Goal: Task Accomplishment & Management: Use online tool/utility

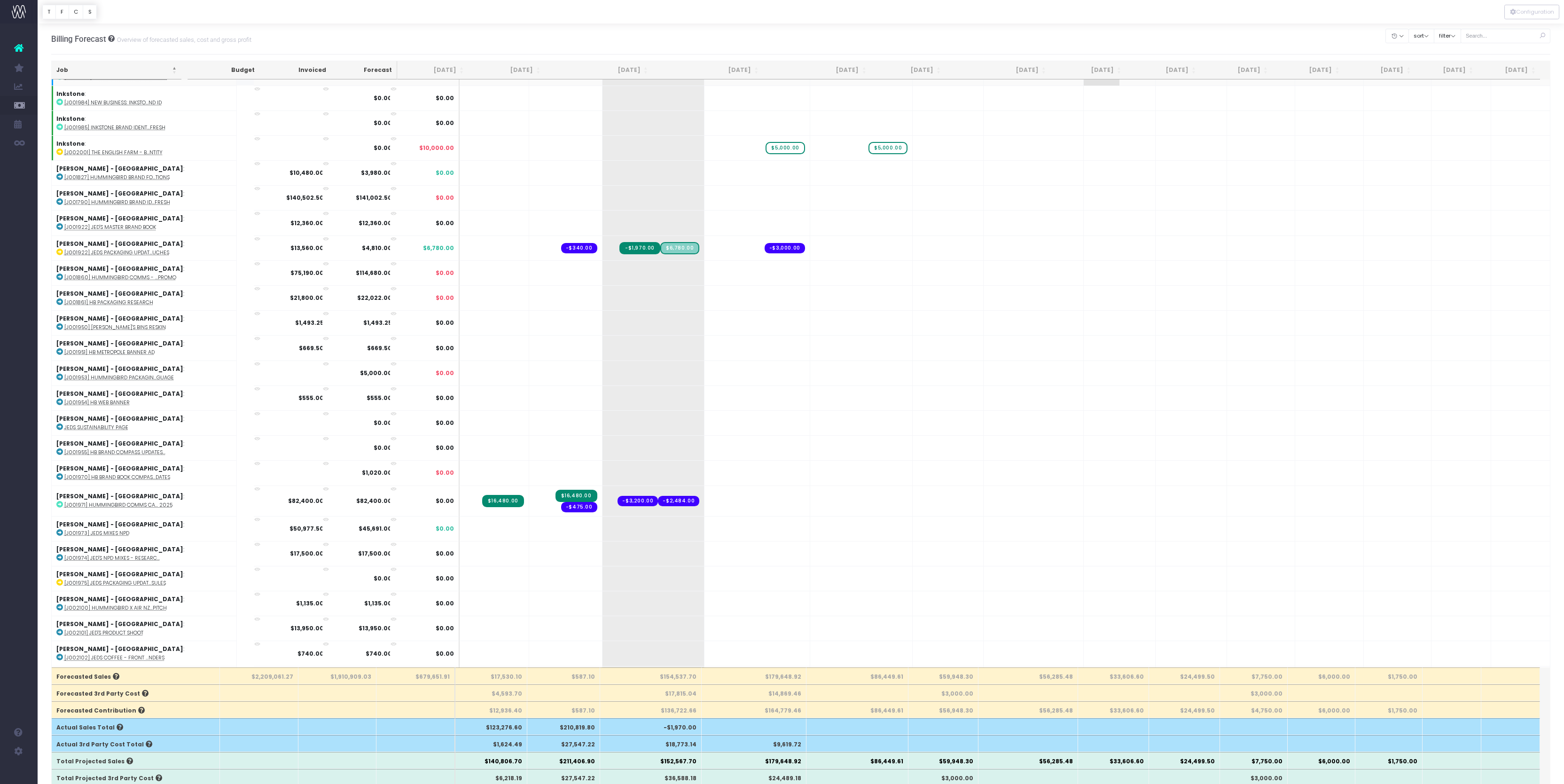
scroll to position [1222, 0]
click at [945, 48] on div "Billing Forecast Overview of forecasted sales, cost and gross profit Clear Filt…" at bounding box center [801, 39] width 1499 height 31
click at [912, 38] on div "Billing Forecast Overview of forecasted sales, cost and gross profit Clear Filt…" at bounding box center [801, 39] width 1499 height 31
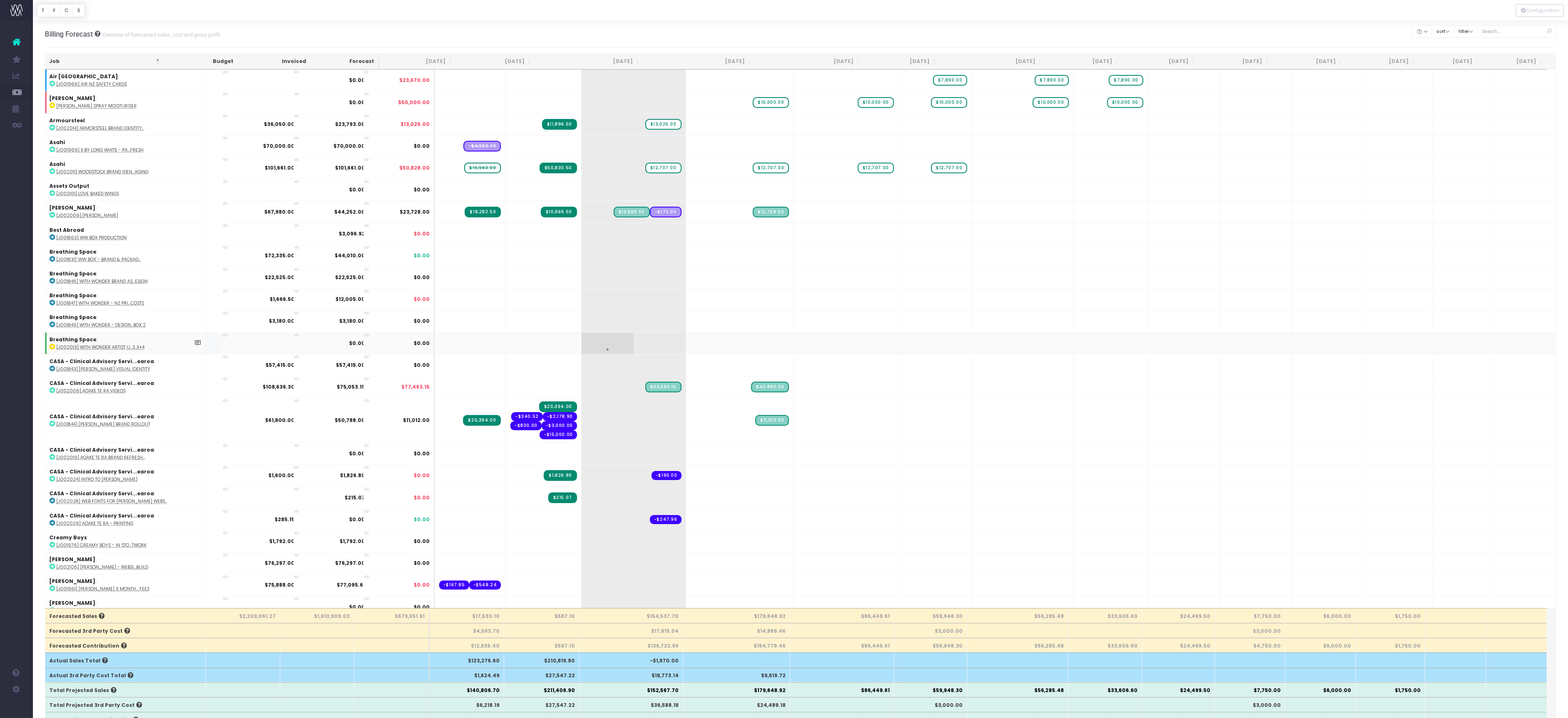
scroll to position [0, 0]
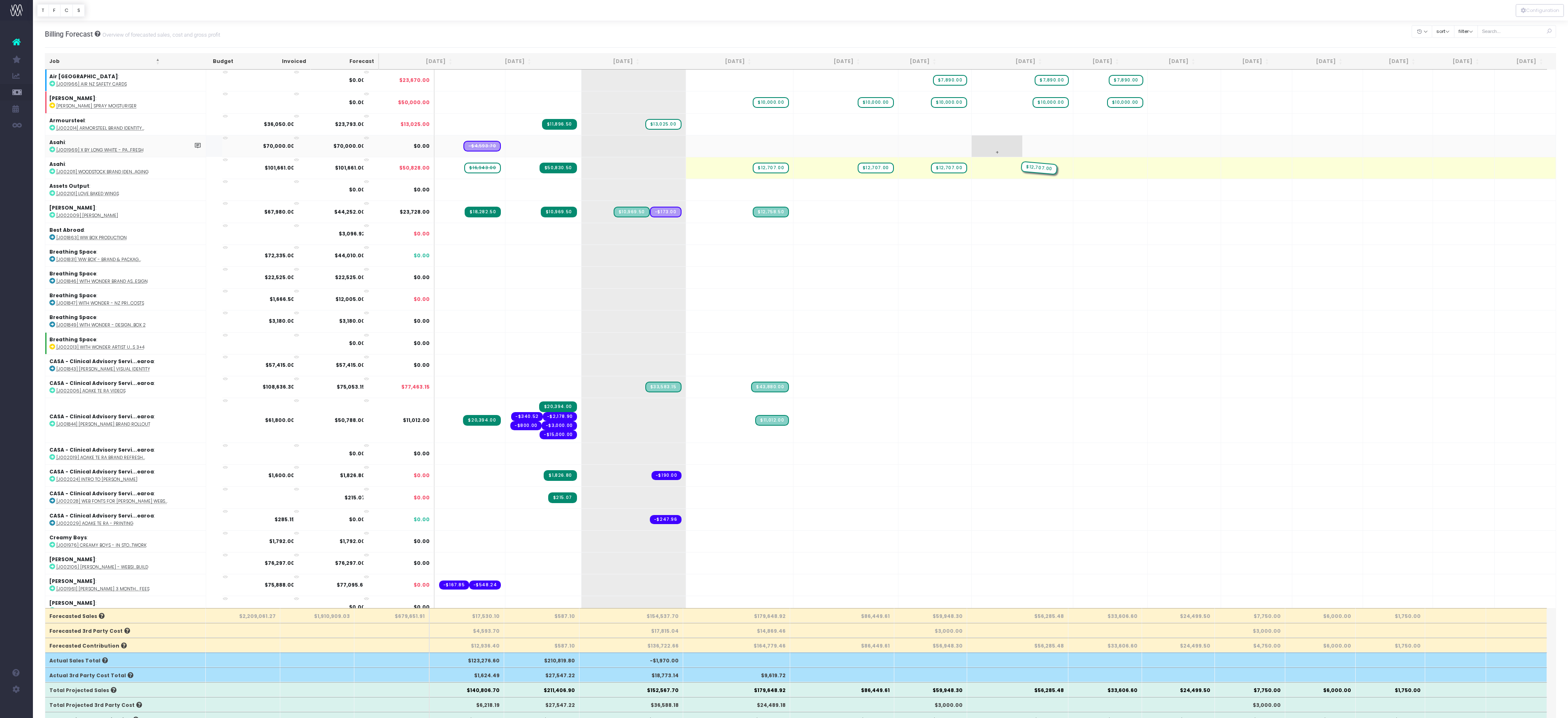
drag, startPoint x: 662, startPoint y: 216, endPoint x: 1029, endPoint y: 178, distance: 369.0
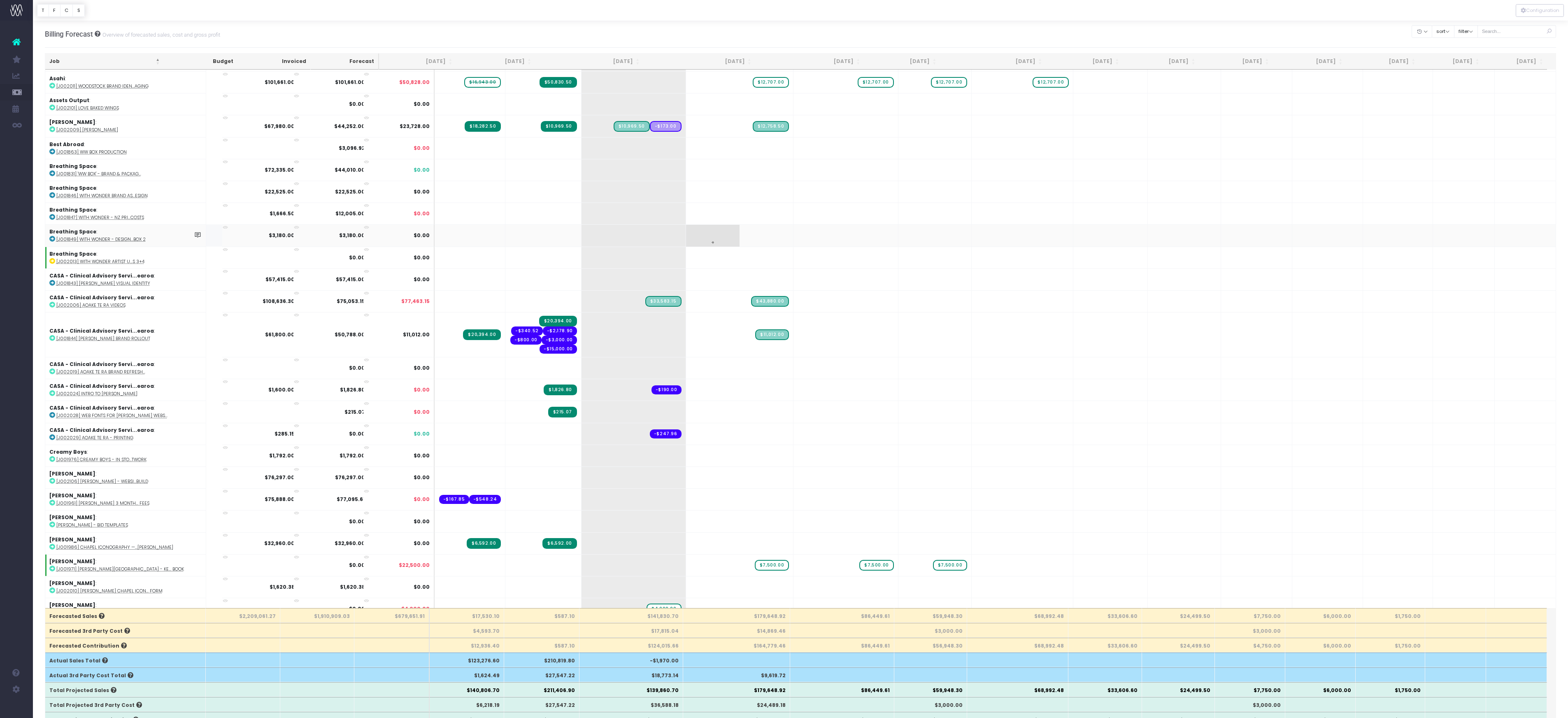
scroll to position [87, 0]
drag, startPoint x: 762, startPoint y: 416, endPoint x: 825, endPoint y: 404, distance: 64.1
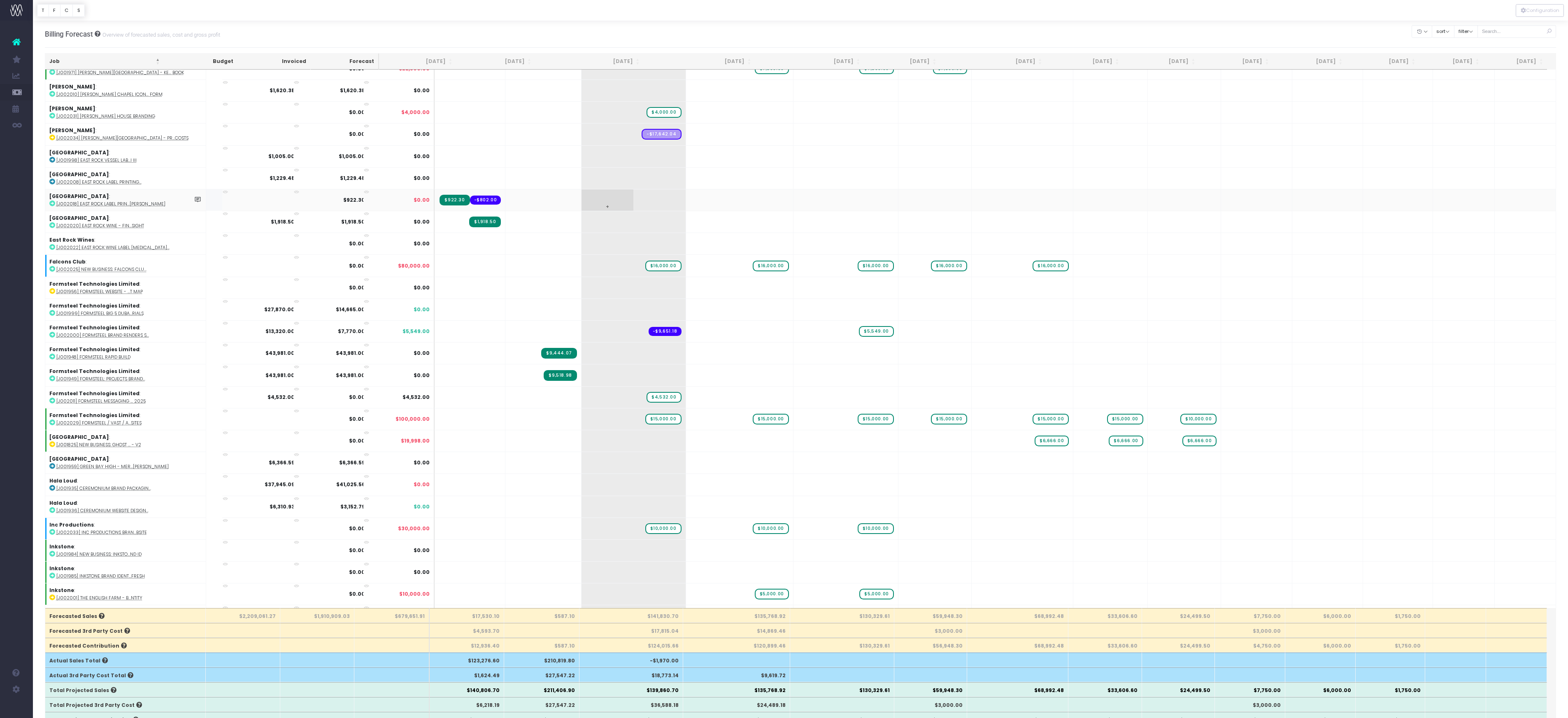
scroll to position [592, 0]
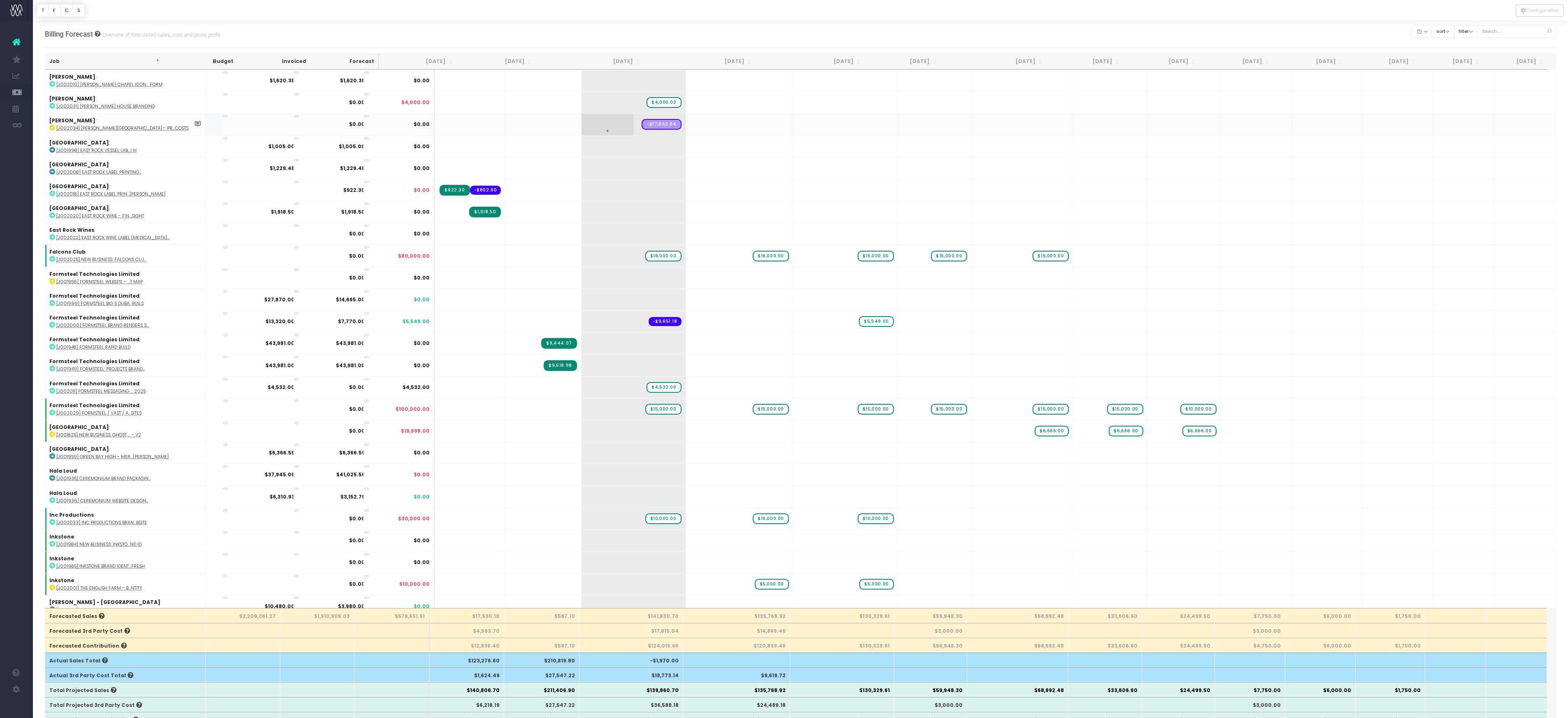
click at [601, 135] on span "+" at bounding box center [607, 124] width 52 height 21
type input "25000"
click at [652, 32] on body "Oh my... this is bad. [PERSON_NAME] wasn't able to load this page. Please conta…" at bounding box center [784, 359] width 1568 height 718
drag, startPoint x: 654, startPoint y: 362, endPoint x: 718, endPoint y: 364, distance: 64.0
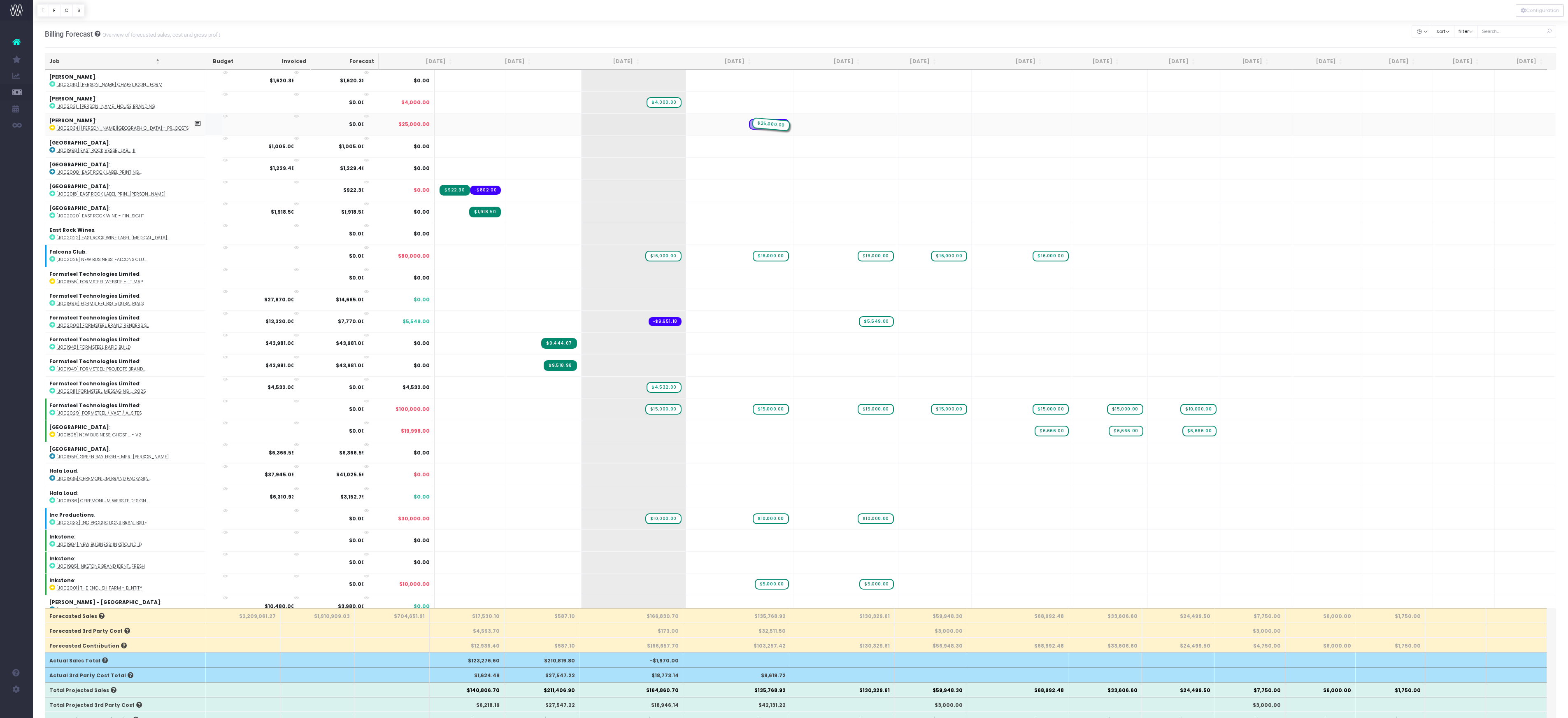
drag, startPoint x: 657, startPoint y: 357, endPoint x: 737, endPoint y: 353, distance: 80.1
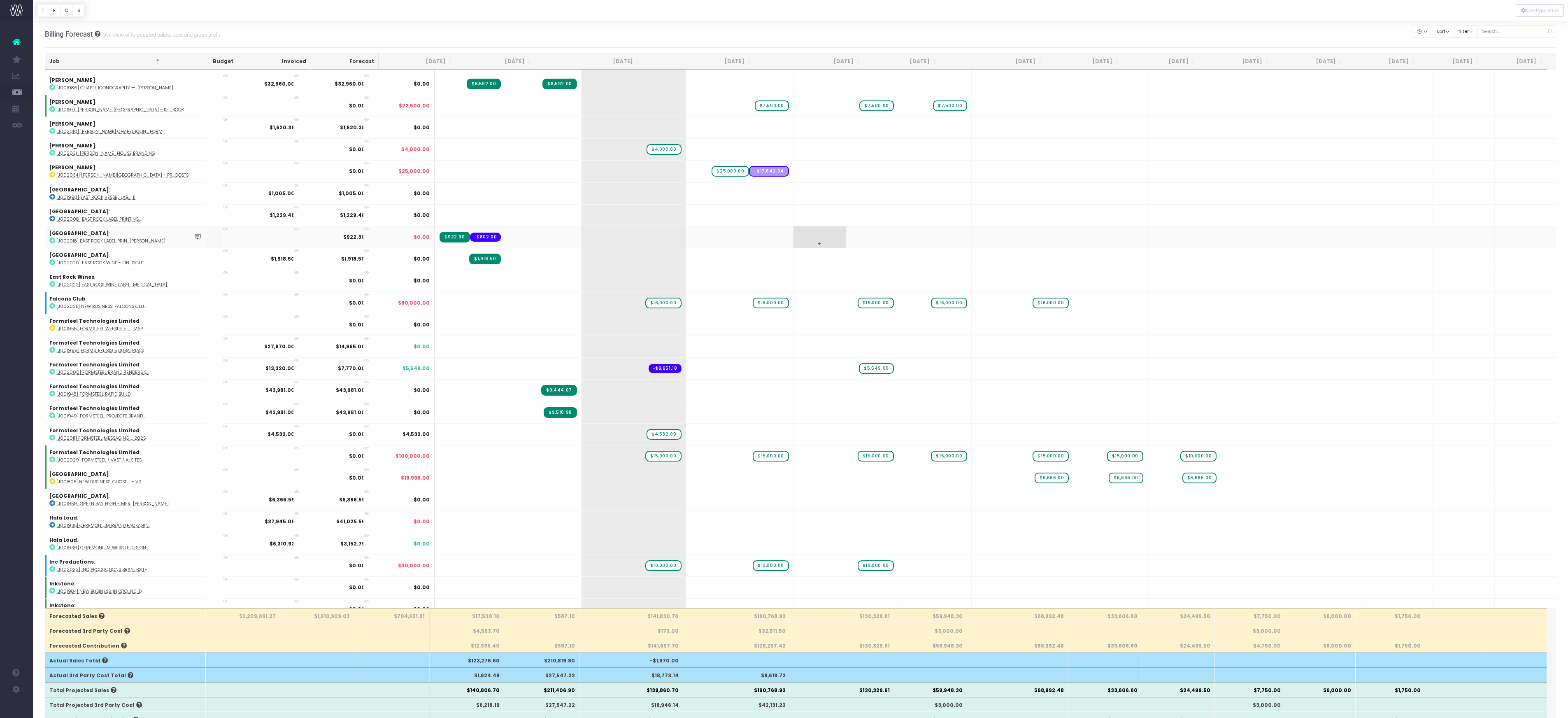
scroll to position [542, 0]
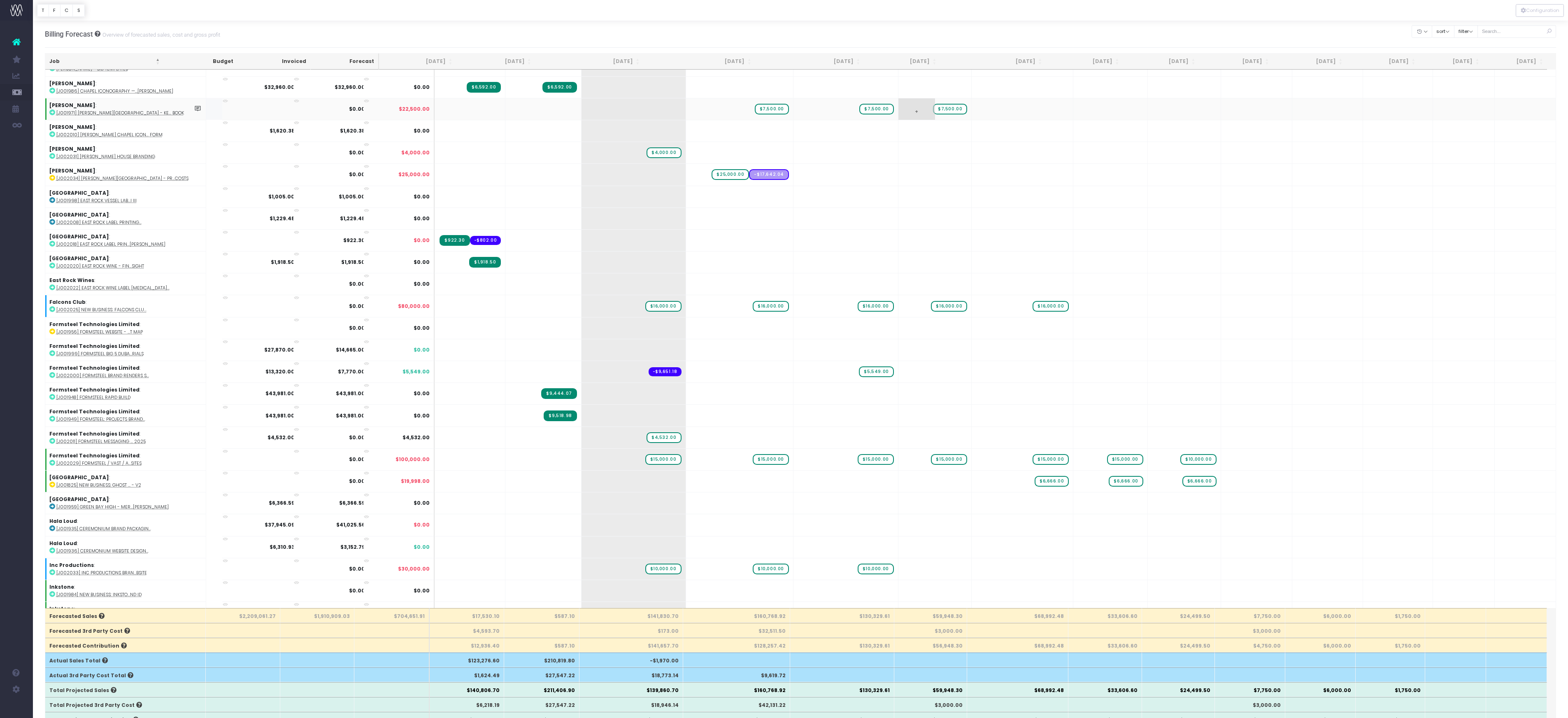
click at [940, 114] on span "$7,500.00" at bounding box center [950, 109] width 34 height 11
click at [764, 114] on span "$7,500.00" at bounding box center [772, 109] width 34 height 11
type input "5000"
click at [847, 38] on div "Billing Forecast Overview of forecasted sales, cost and gross profit Clear Filt…" at bounding box center [800, 34] width 1511 height 27
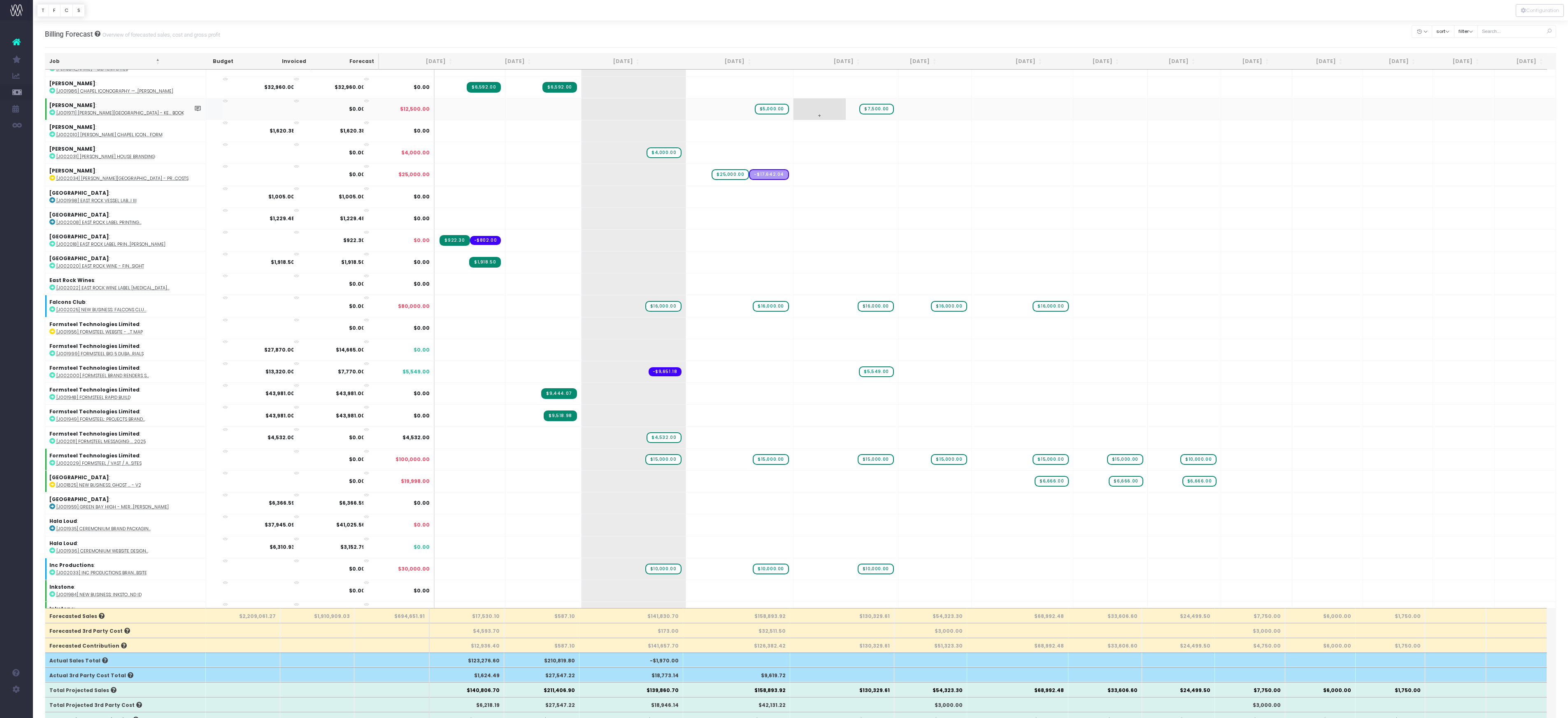
click at [859, 114] on span "$7,500.00" at bounding box center [877, 109] width 34 height 11
type input "5000"
click at [909, 30] on div "Billing Forecast Overview of forecasted sales, cost and gross profit Clear Filt…" at bounding box center [800, 34] width 1511 height 27
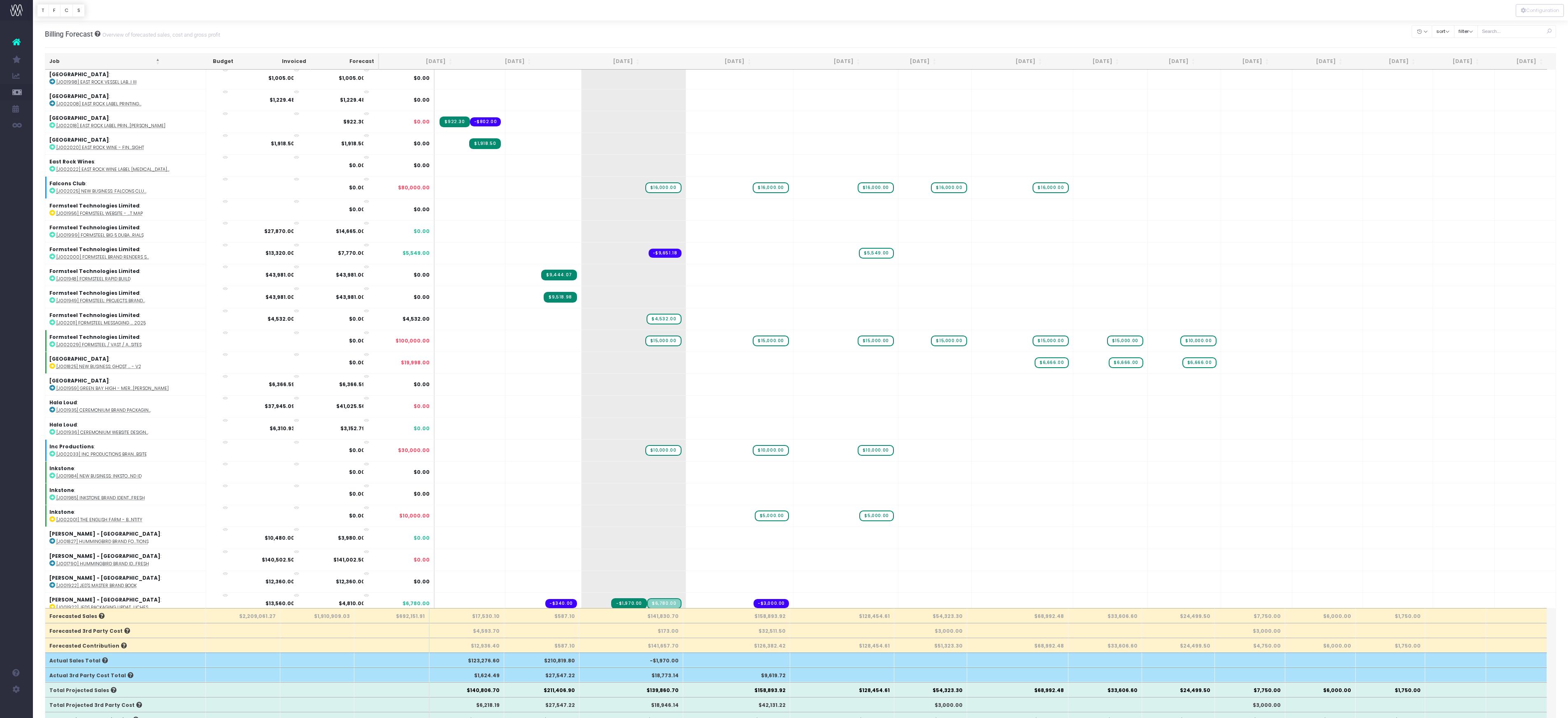
scroll to position [680, 0]
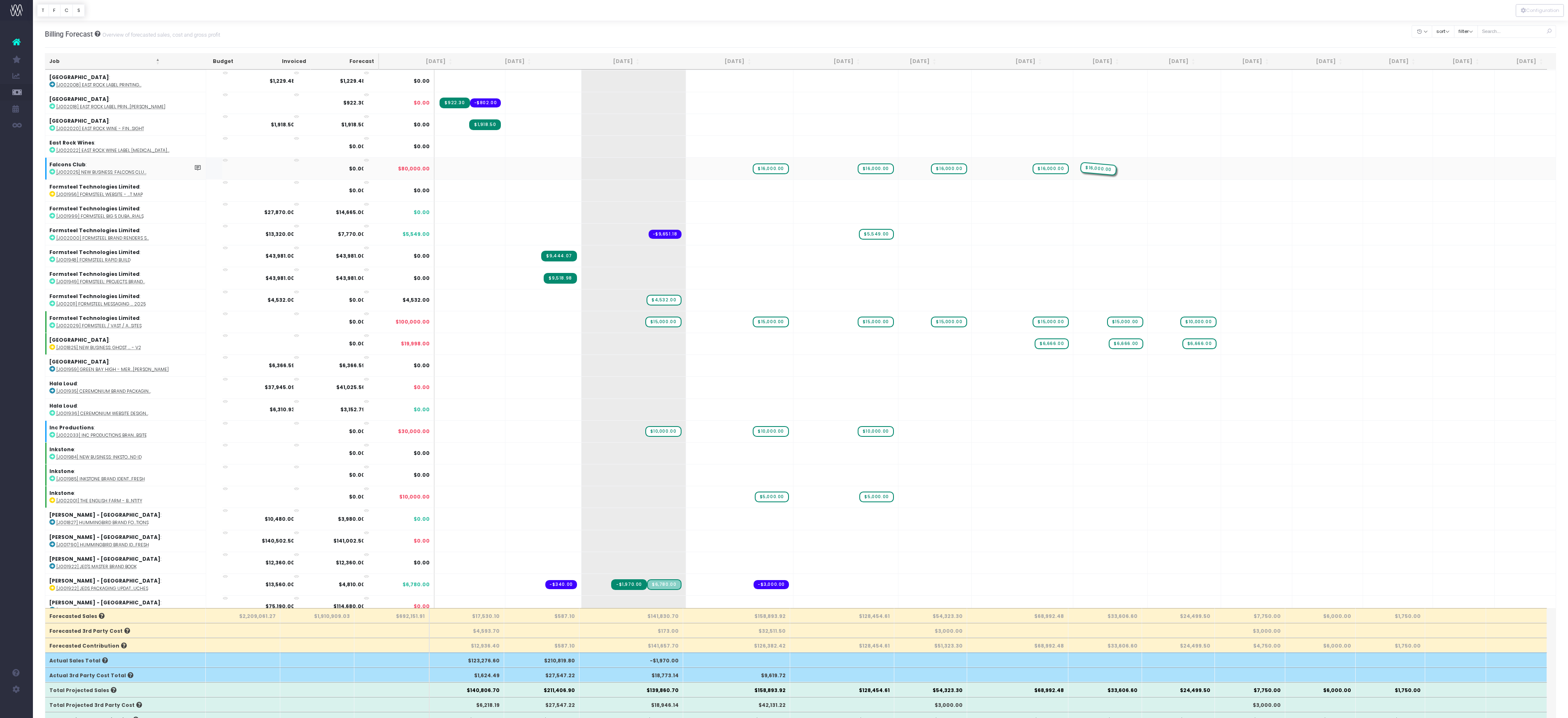
drag, startPoint x: 645, startPoint y: 444, endPoint x: 1078, endPoint y: 447, distance: 433.0
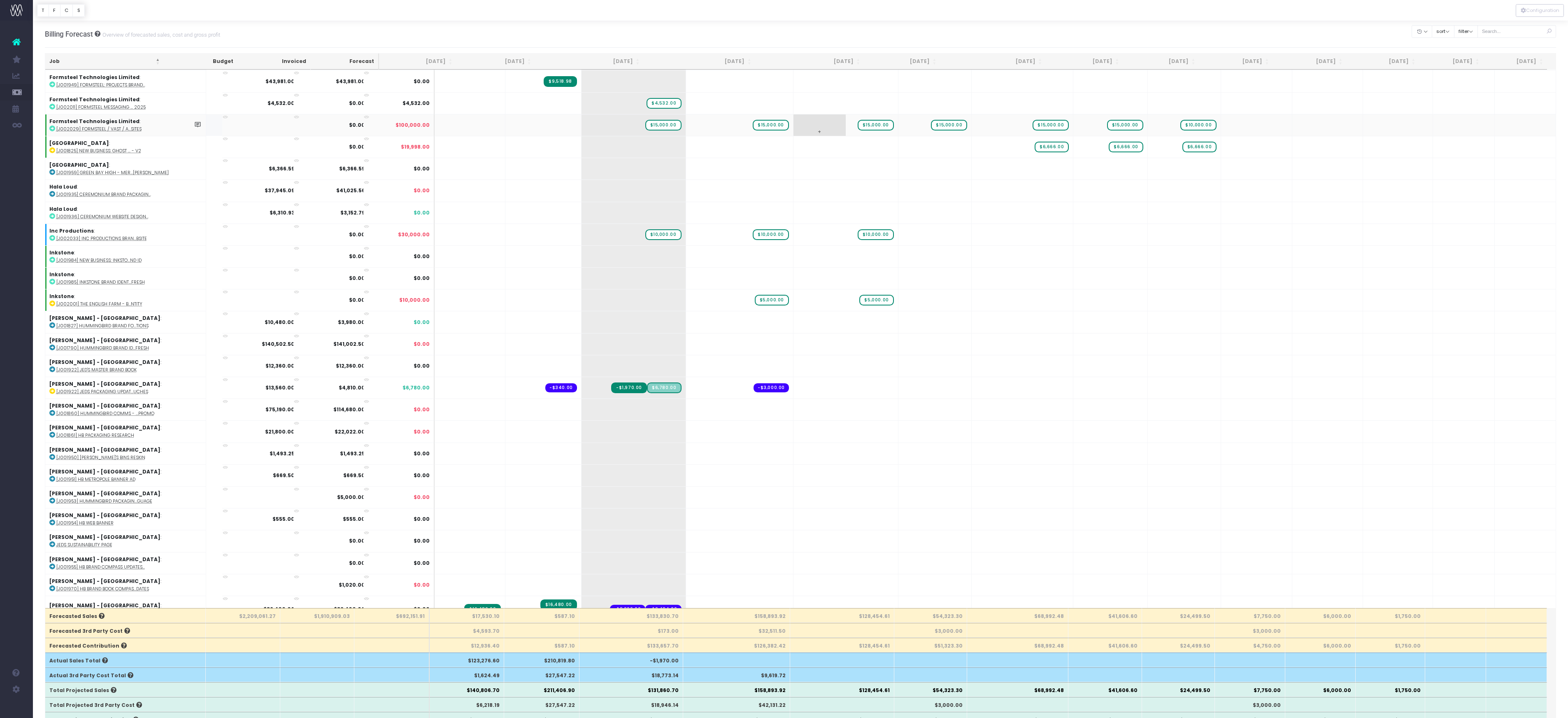
scroll to position [935, 0]
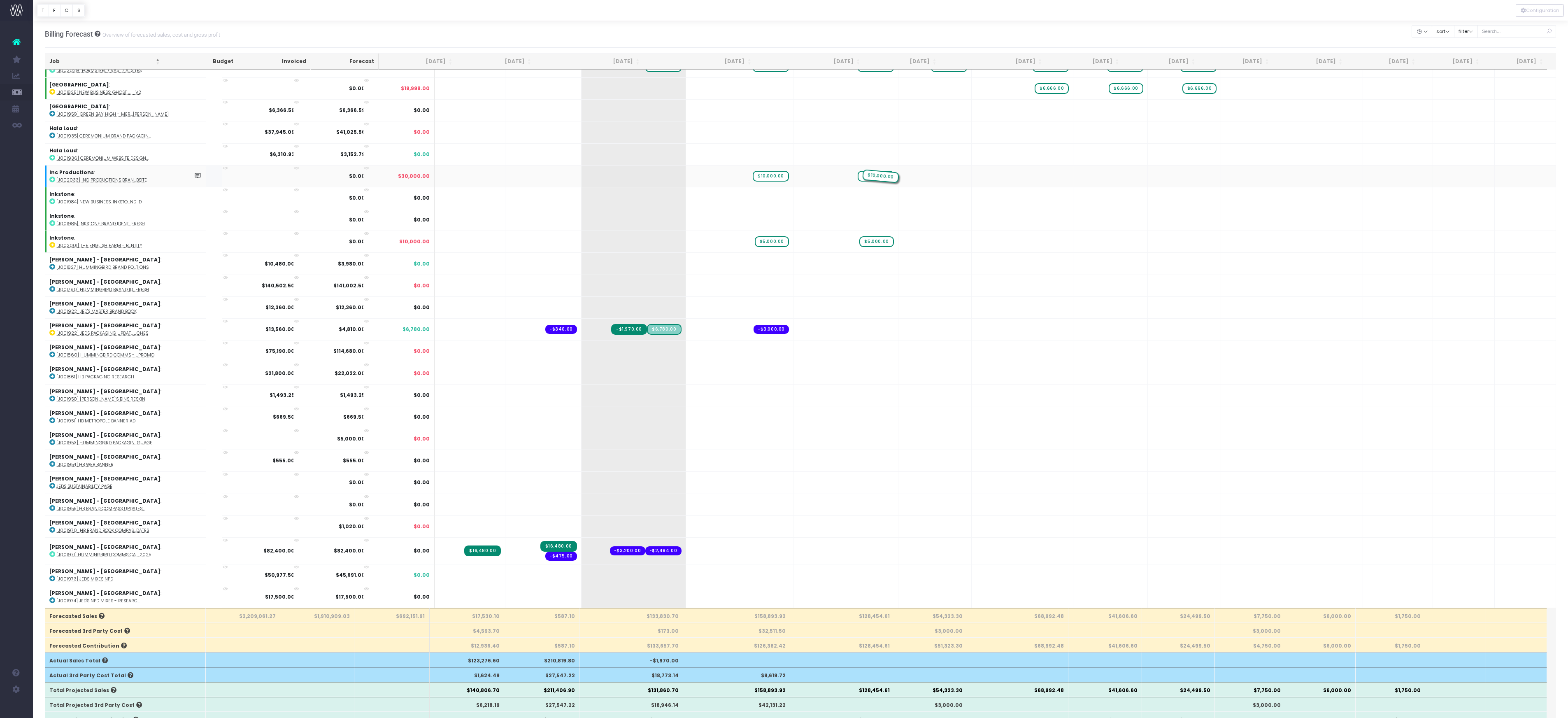
drag, startPoint x: 655, startPoint y: 533, endPoint x: 926, endPoint y: 538, distance: 271.0
drag, startPoint x: 864, startPoint y: 543, endPoint x: 930, endPoint y: 535, distance: 66.5
drag, startPoint x: 1041, startPoint y: 532, endPoint x: 956, endPoint y: 536, distance: 85.1
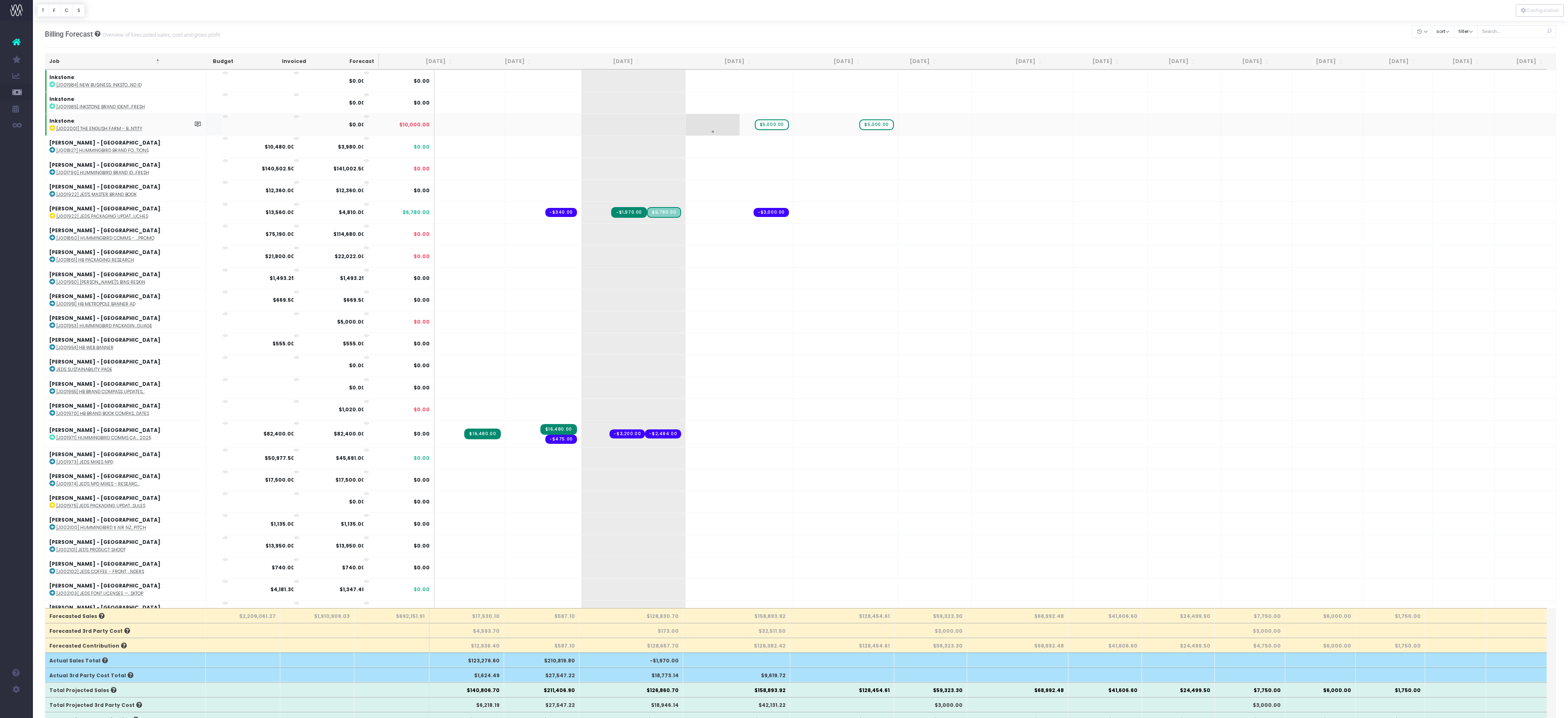
scroll to position [1061, 0]
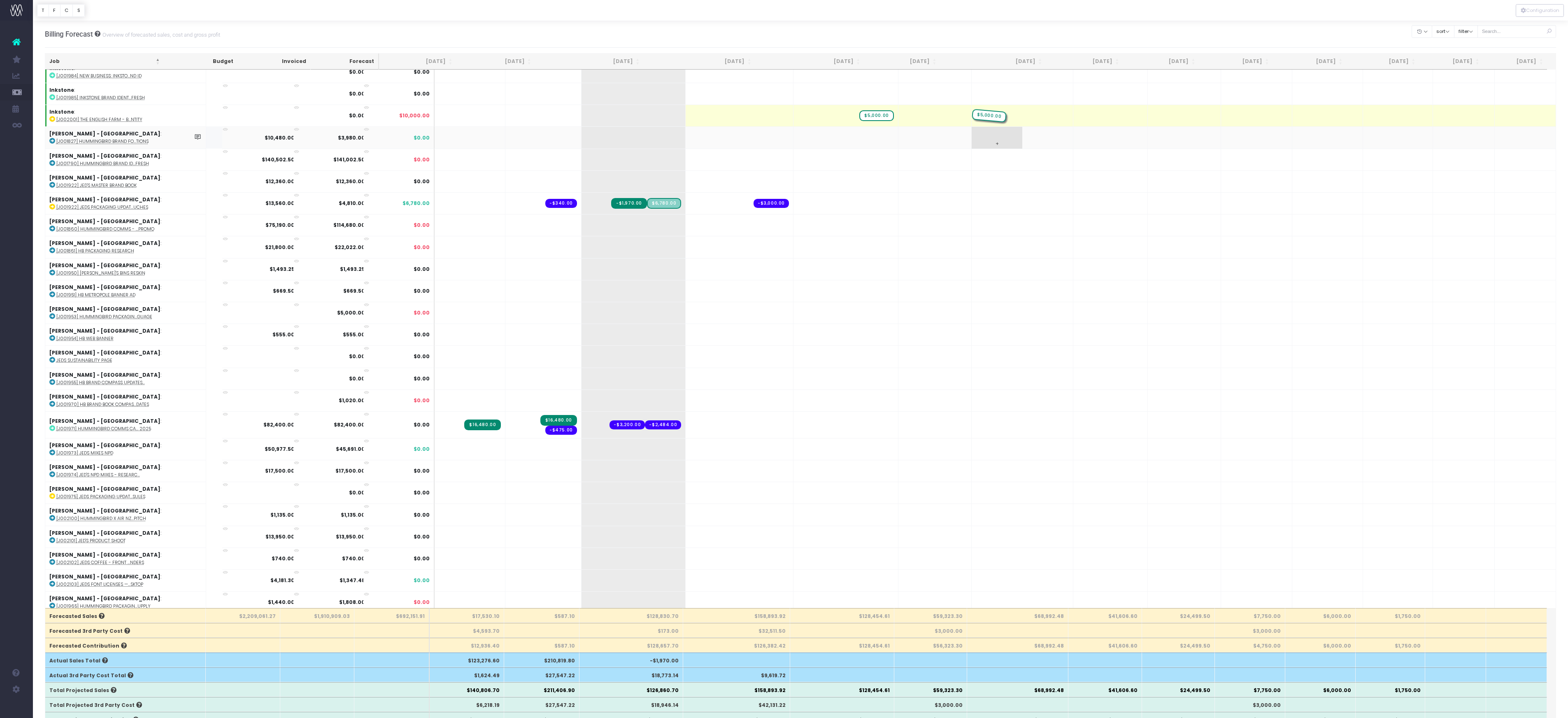
drag, startPoint x: 768, startPoint y: 493, endPoint x: 993, endPoint y: 519, distance: 226.5
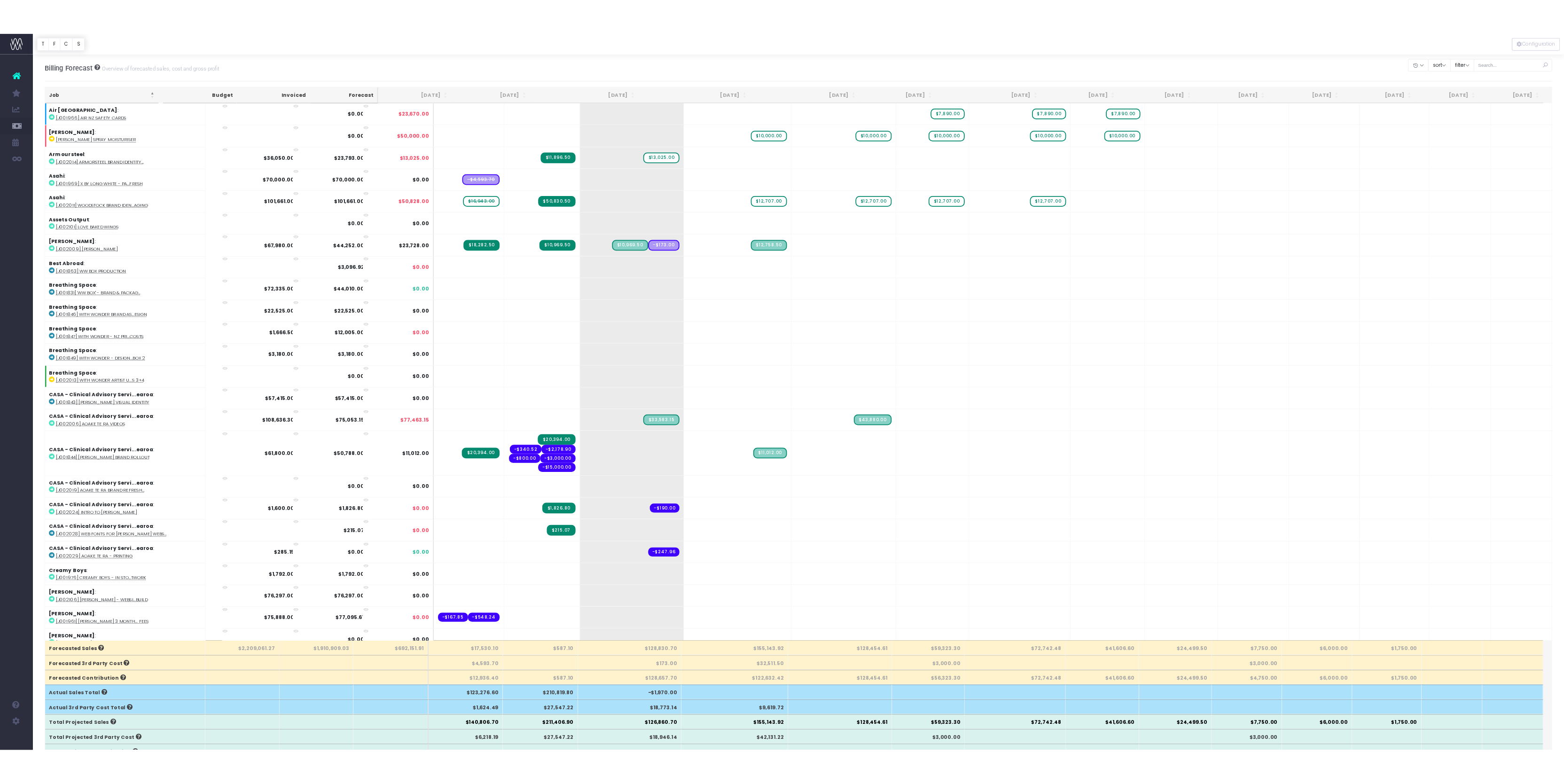
scroll to position [0, 0]
